Goal: Task Accomplishment & Management: Use online tool/utility

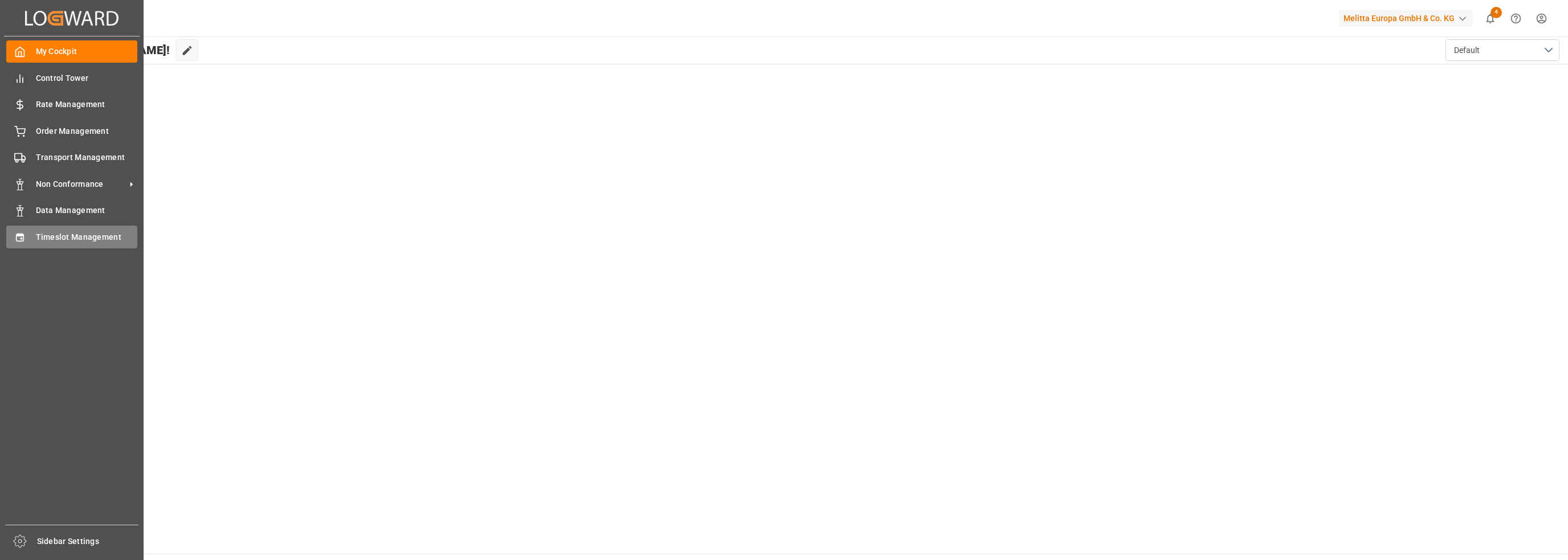
click at [48, 235] on span "Timeslot Management" at bounding box center [87, 238] width 102 height 12
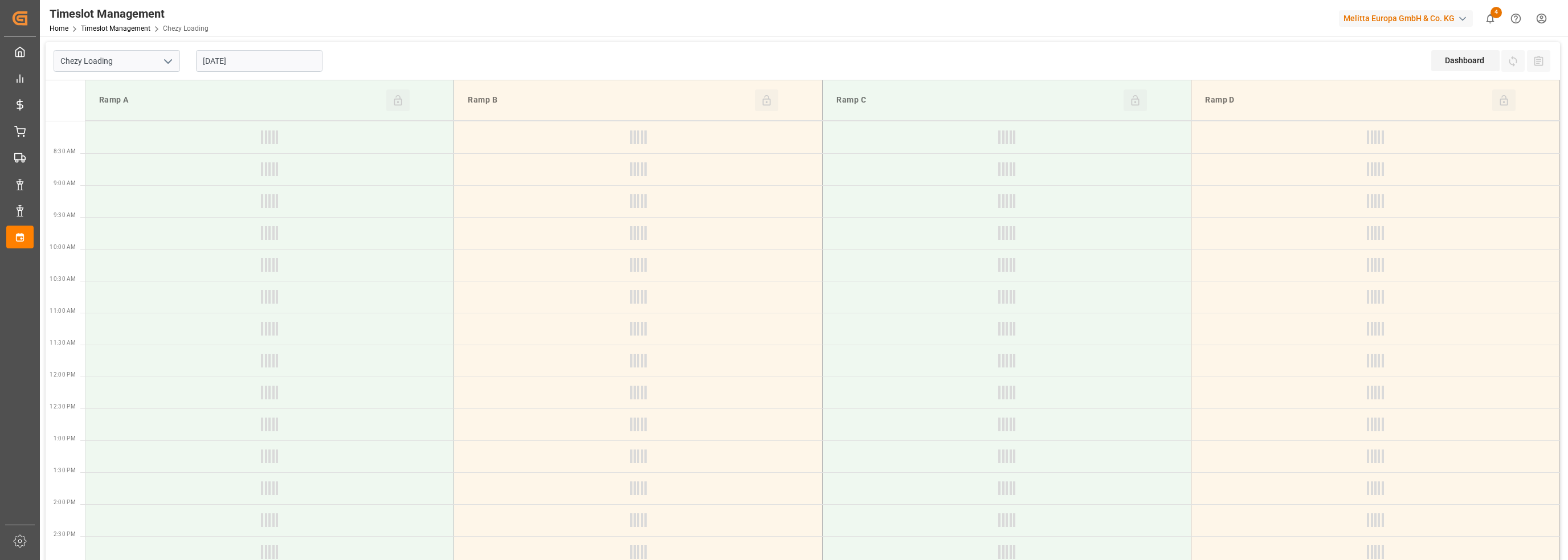
type input "Chezy Loading"
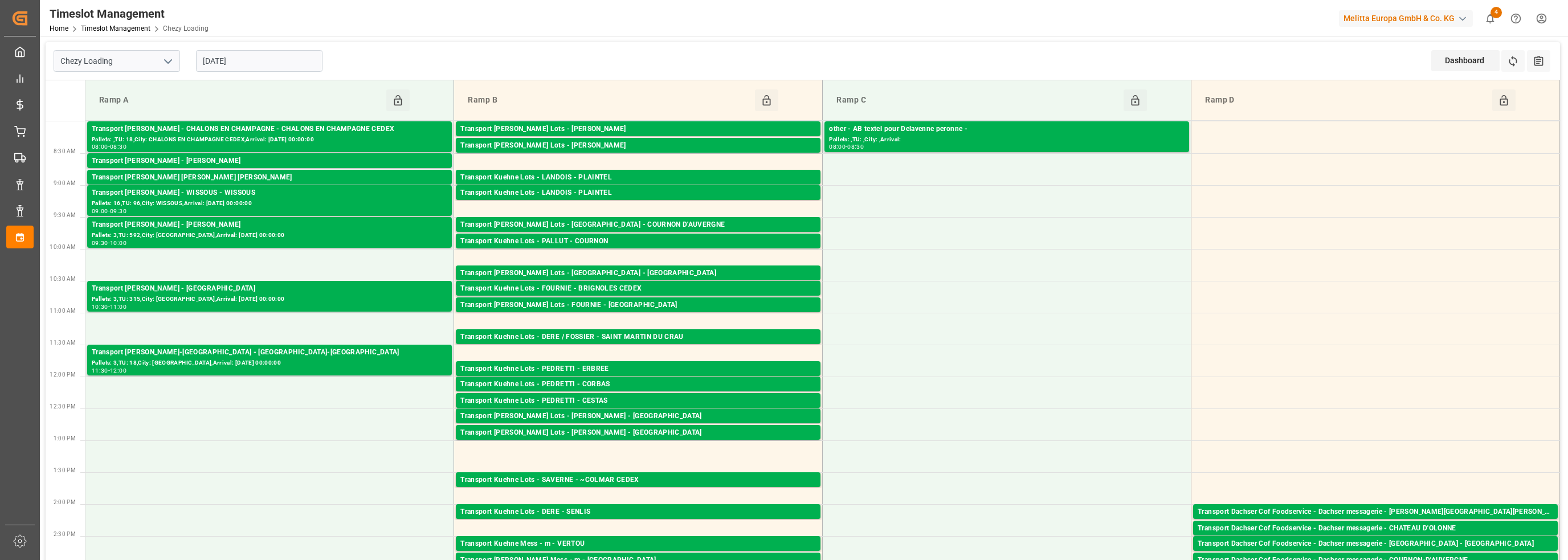
click at [235, 60] on input "[DATE]" at bounding box center [259, 61] width 126 height 21
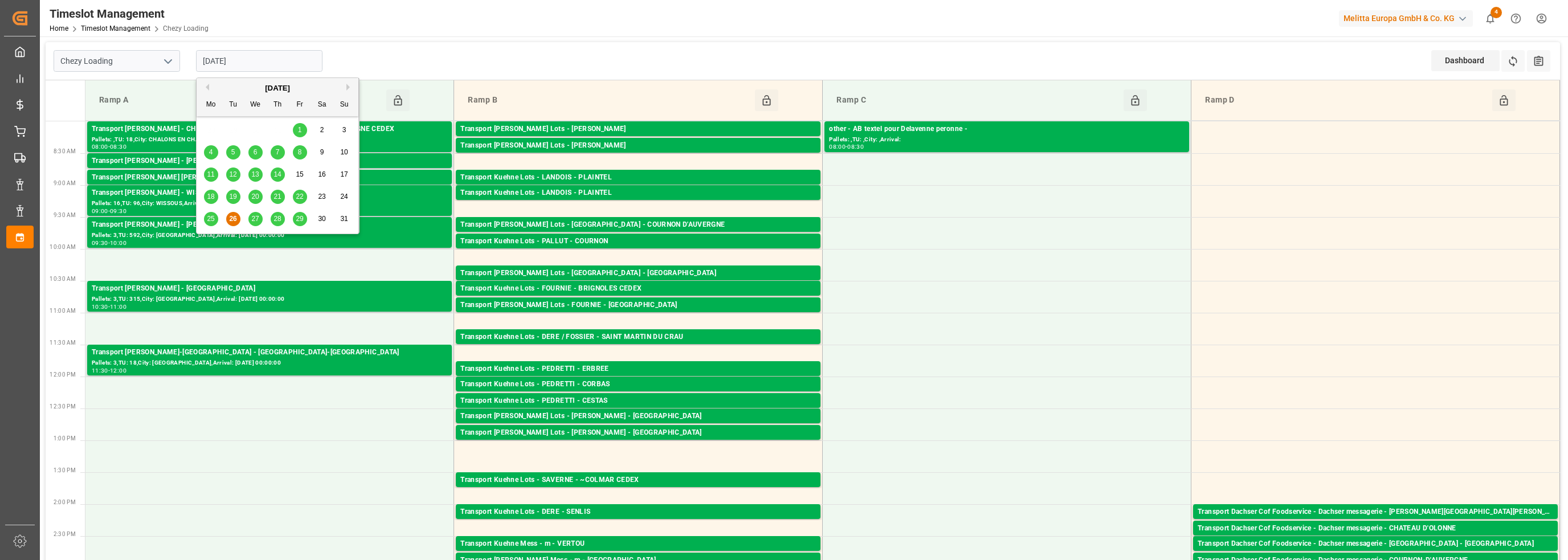
click at [251, 221] on span "27" at bounding box center [255, 219] width 7 height 8
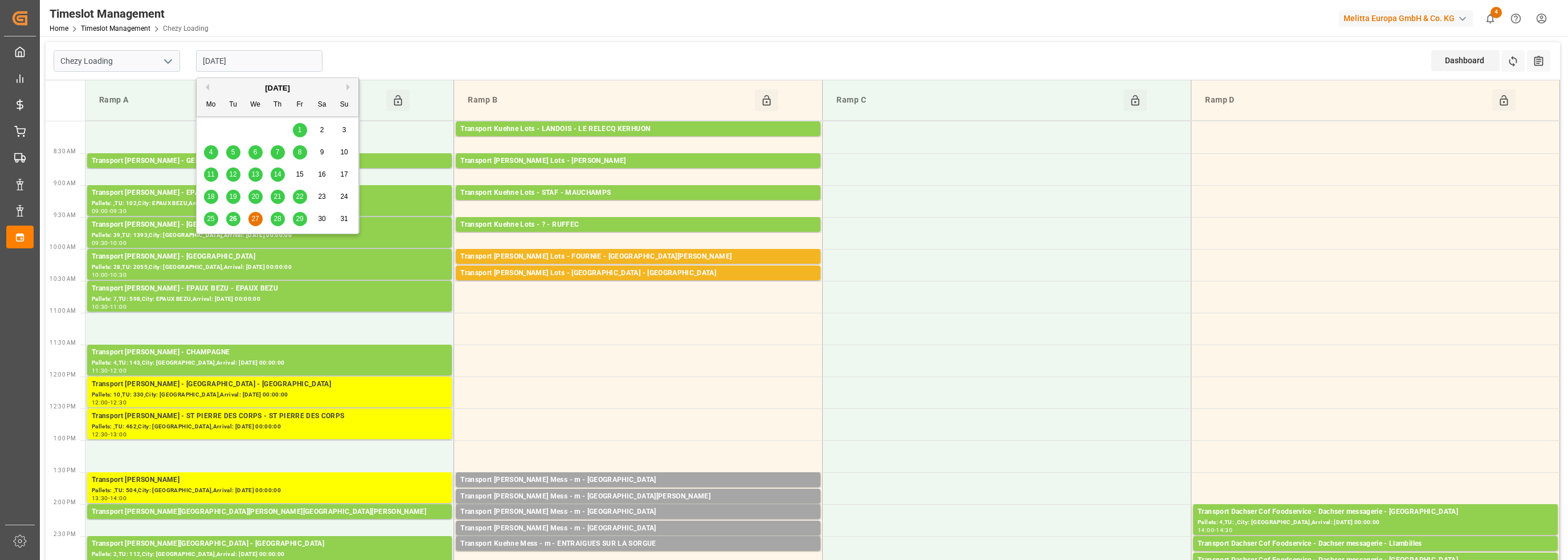
click at [224, 66] on input "[DATE]" at bounding box center [259, 61] width 126 height 21
click at [274, 224] on div "28" at bounding box center [277, 219] width 14 height 14
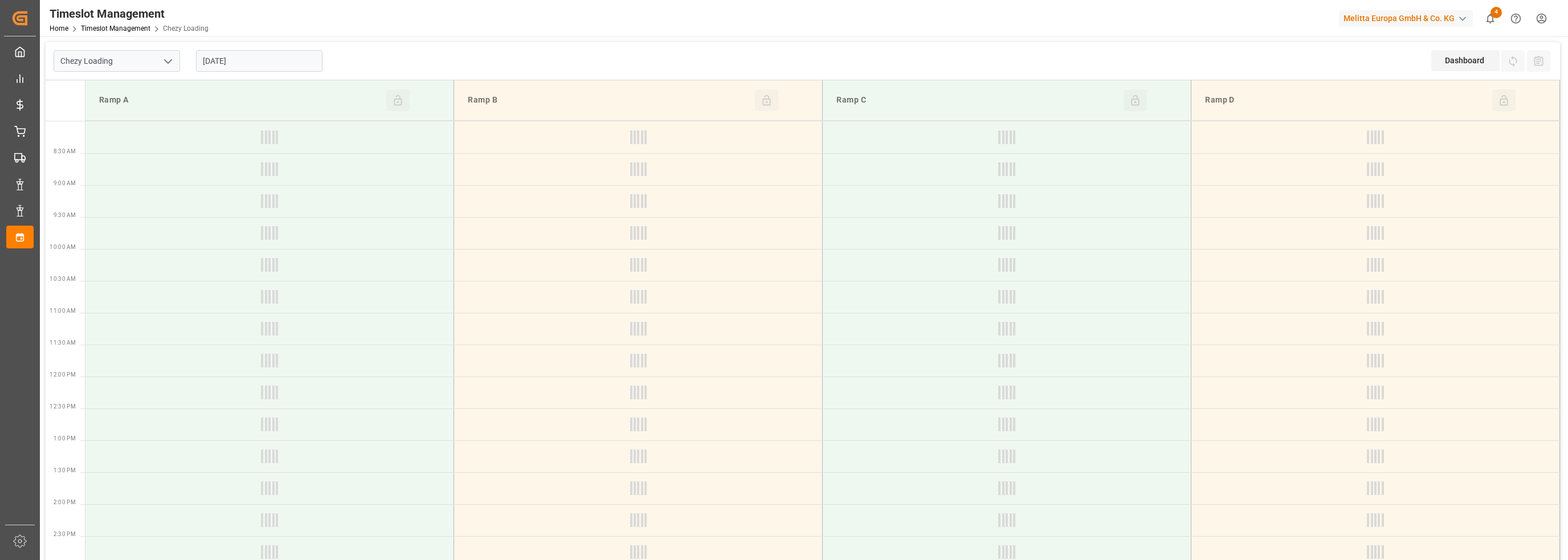
type input "[DATE]"
